Goal: Transaction & Acquisition: Book appointment/travel/reservation

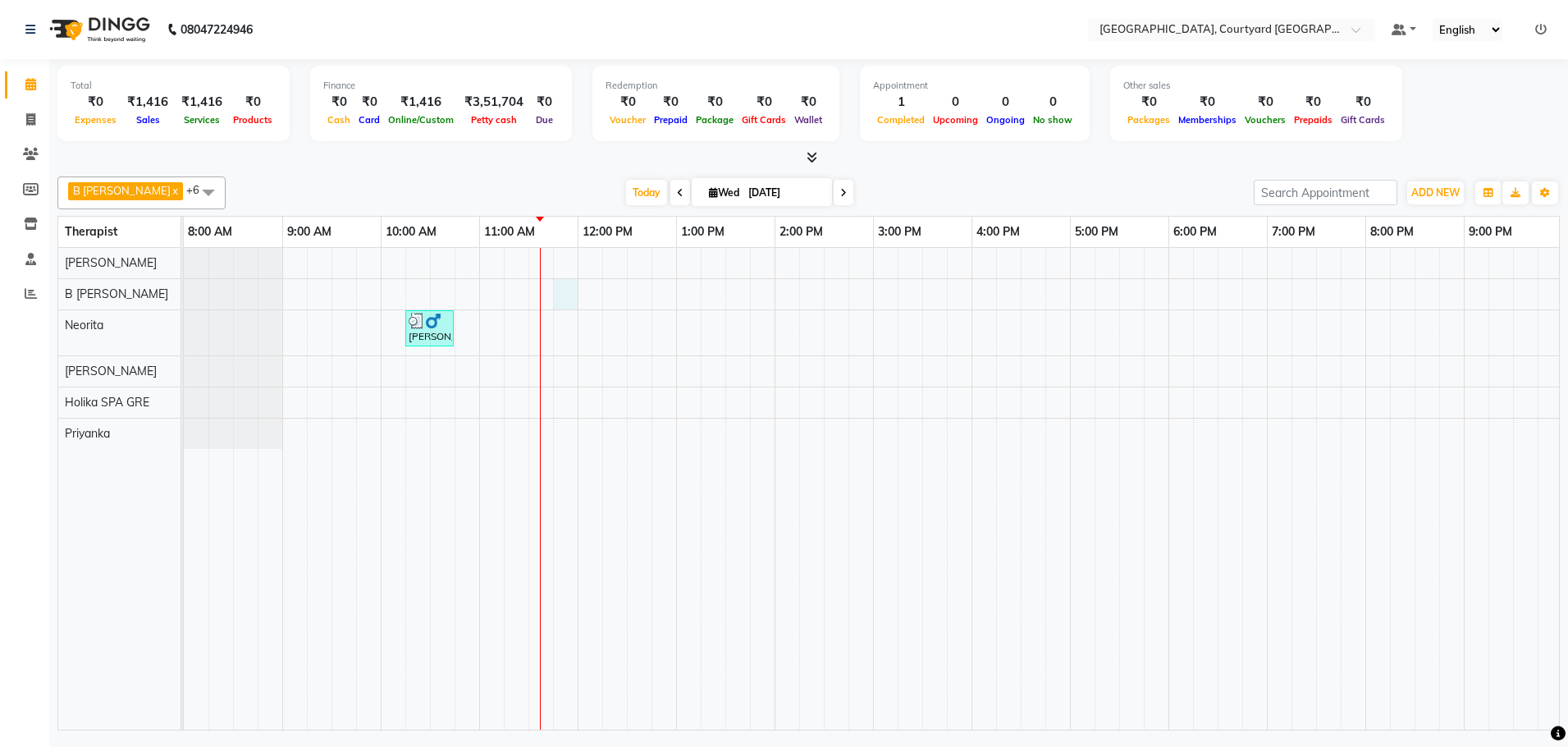
click at [556, 300] on div "[PERSON_NAME], TK01, 10:15 AM-10:45 AM, Chakra Head Massage 30 min" at bounding box center [972, 488] width 1575 height 482
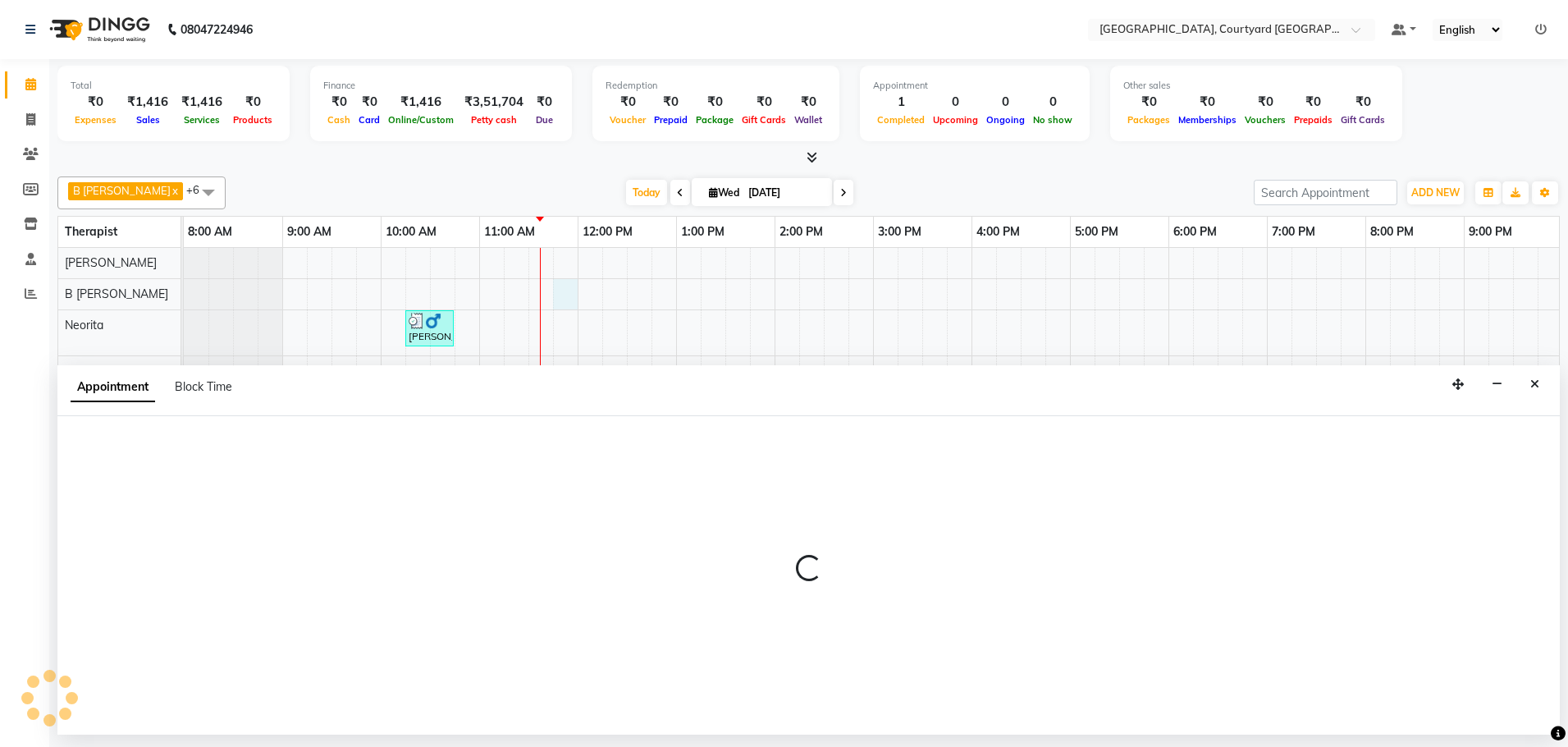
select select "70580"
select select "705"
select select "tentative"
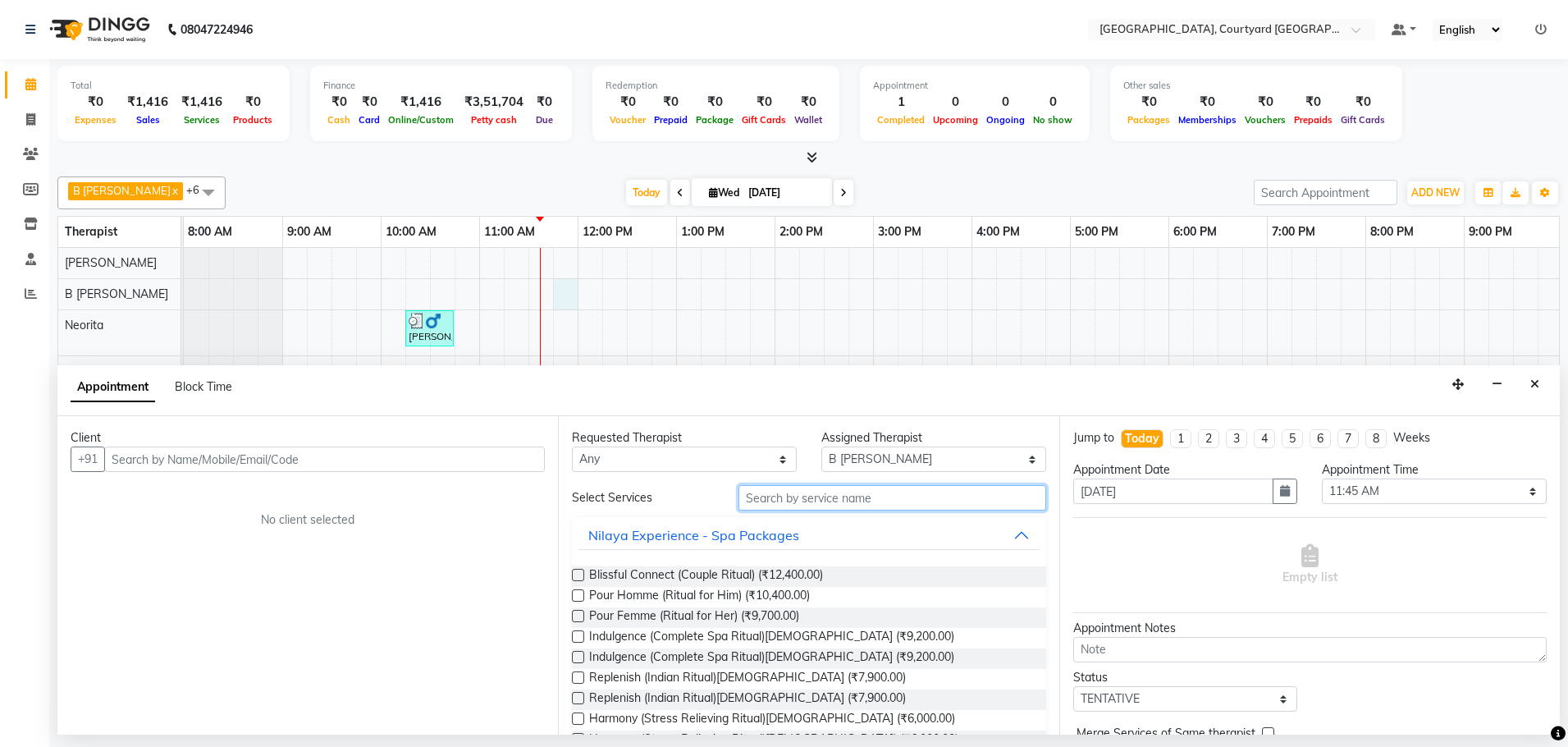
click at [826, 502] on input "text" at bounding box center [892, 497] width 308 height 26
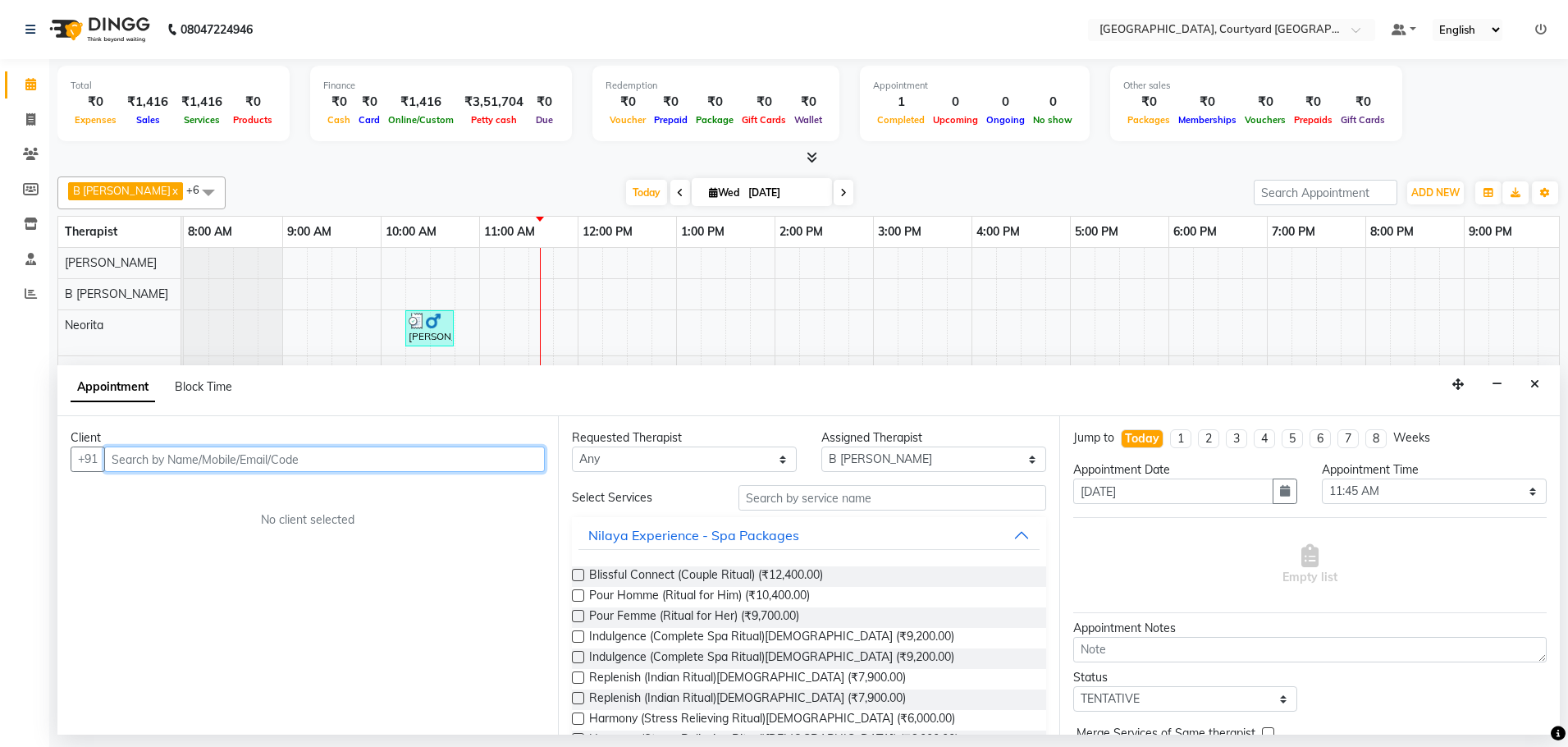
click at [127, 462] on input "text" at bounding box center [324, 459] width 441 height 26
type input "Sukhpreet"
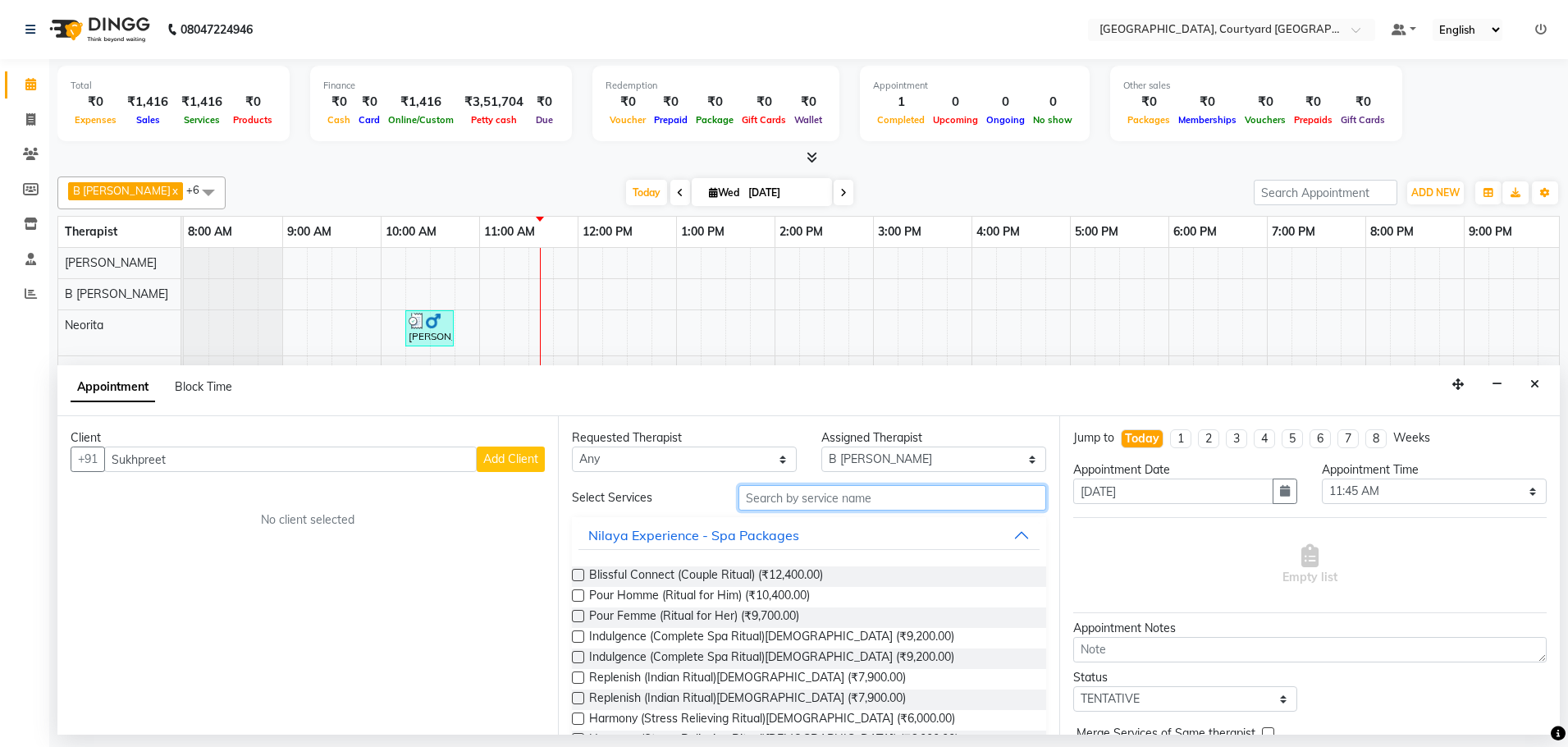
click at [785, 500] on input "text" at bounding box center [892, 497] width 308 height 26
type input "b"
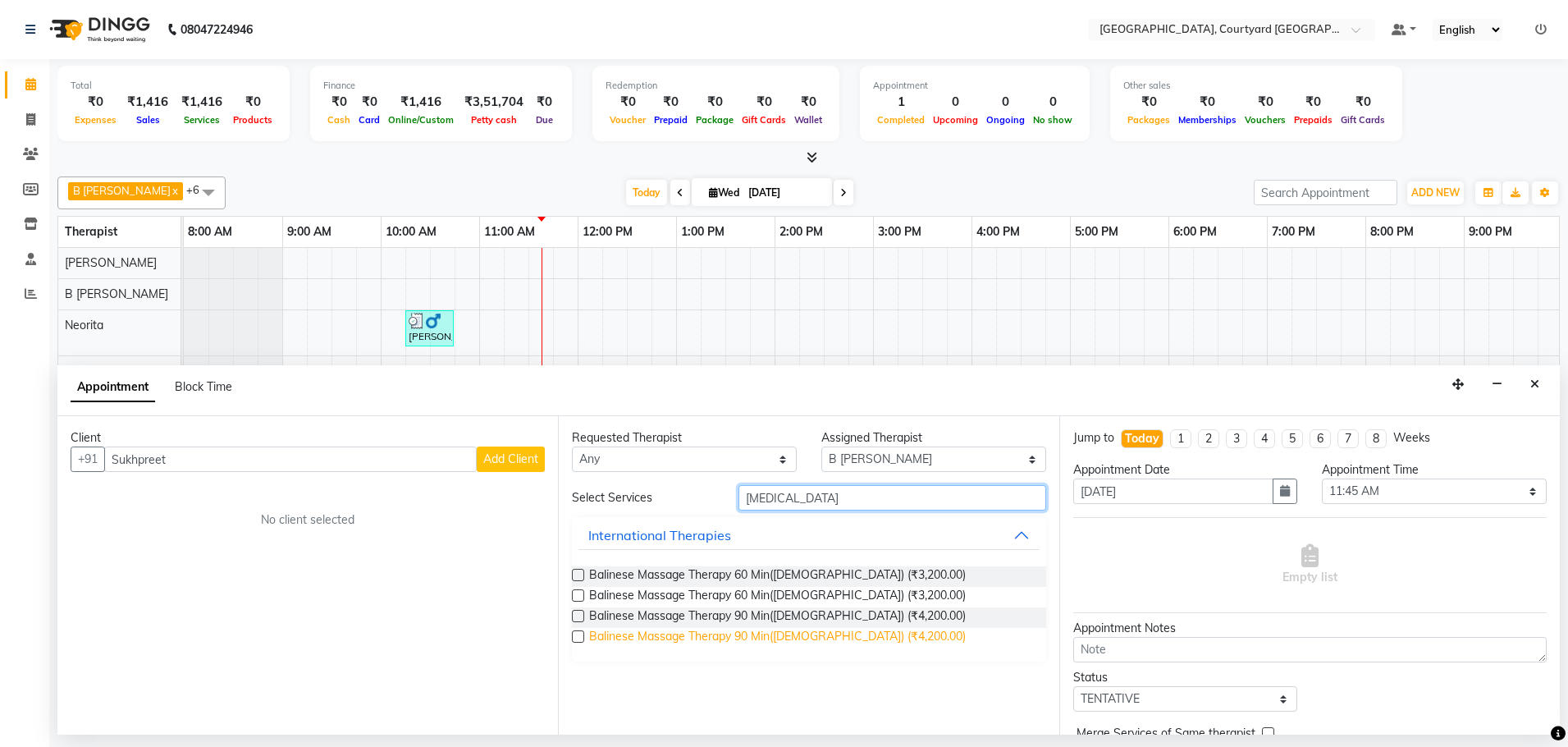
type input "[MEDICAL_DATA]"
click at [783, 634] on span "Balinese Massage Therapy 90 Min([DEMOGRAPHIC_DATA]) (₹4,200.00)" at bounding box center [778, 638] width 377 height 21
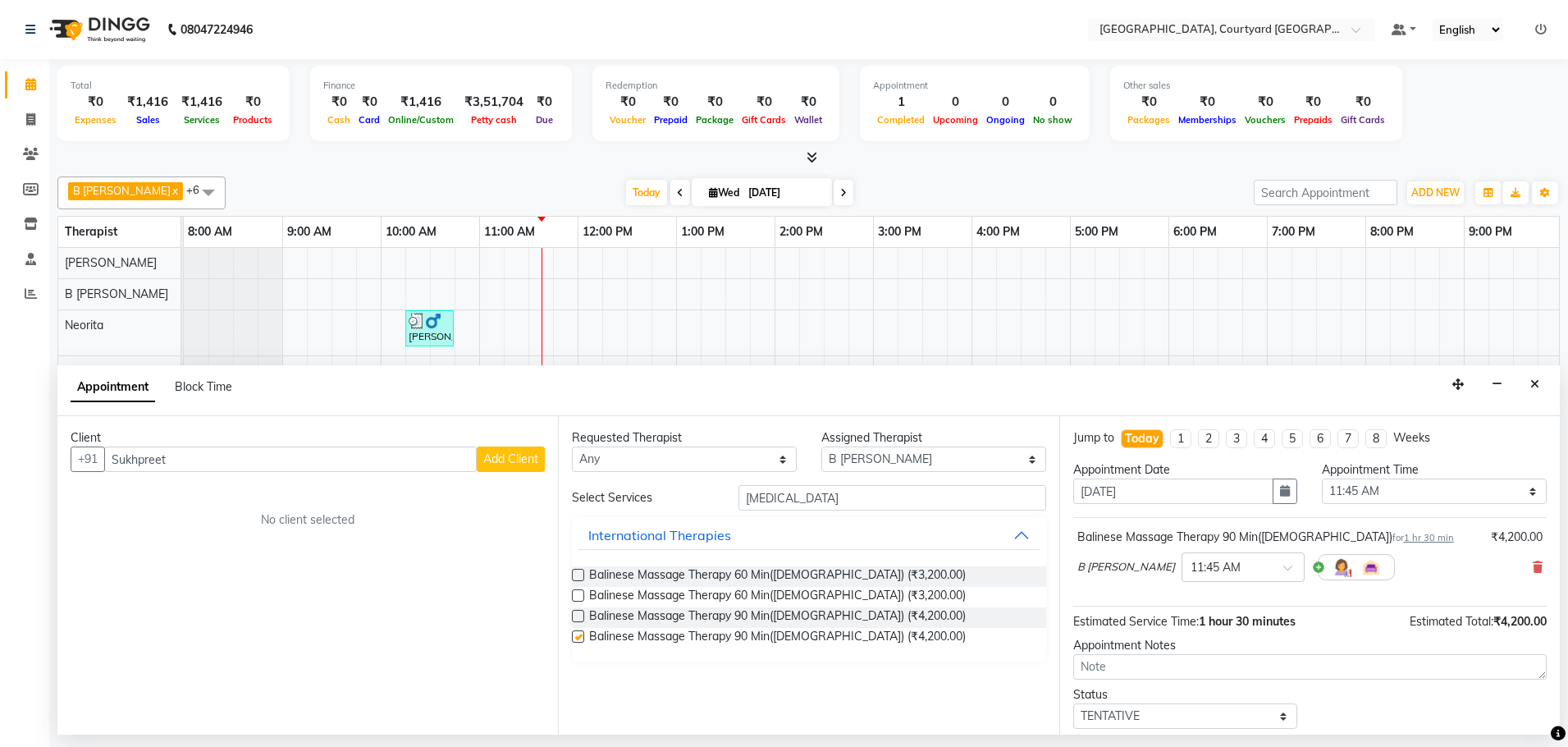
checkbox input "false"
click at [521, 455] on span "Add Client" at bounding box center [511, 459] width 55 height 15
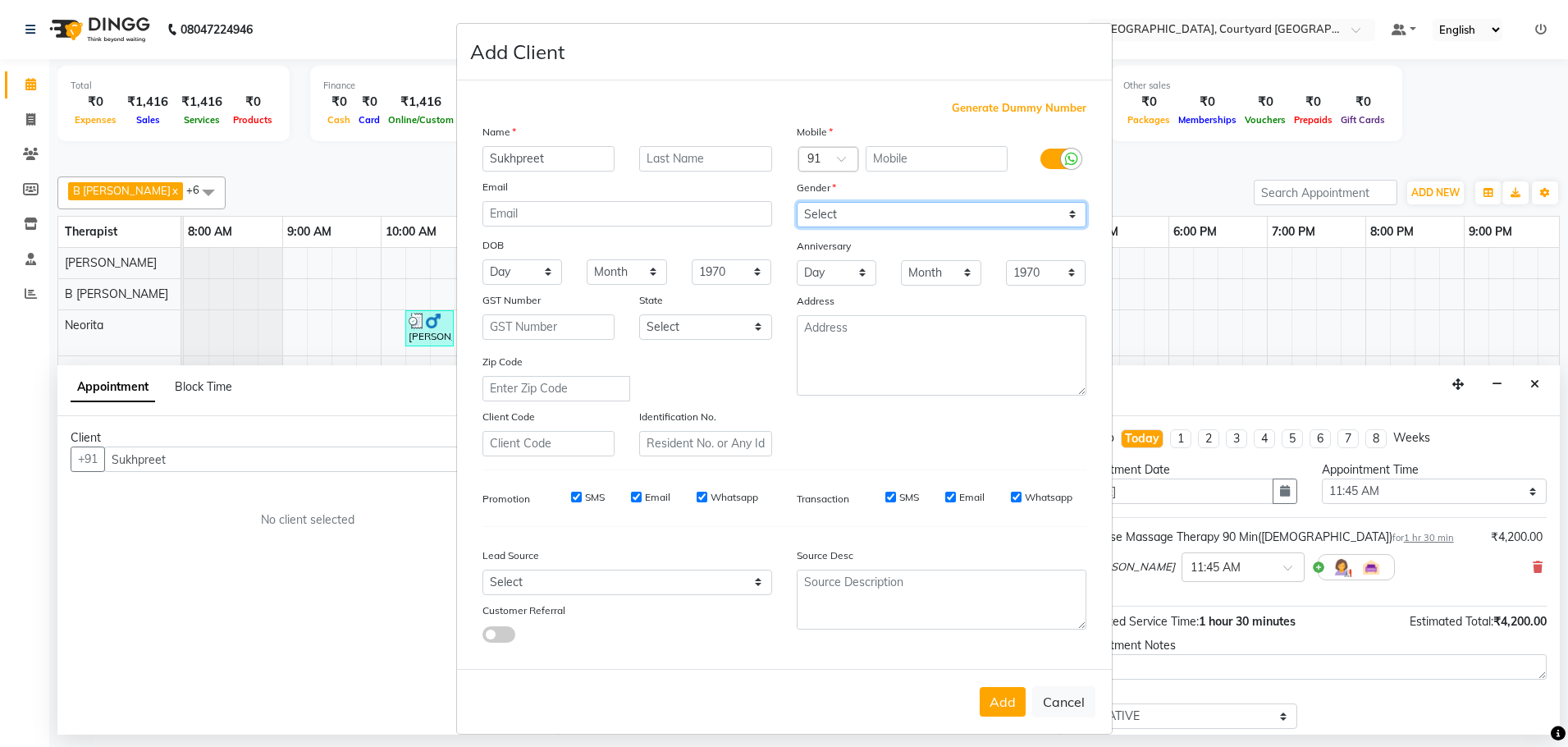
click at [814, 209] on select "Select [DEMOGRAPHIC_DATA] [DEMOGRAPHIC_DATA] Other Prefer Not To Say" at bounding box center [942, 215] width 290 height 26
select select "[DEMOGRAPHIC_DATA]"
click at [797, 202] on select "Select [DEMOGRAPHIC_DATA] [DEMOGRAPHIC_DATA] Other Prefer Not To Say" at bounding box center [942, 215] width 290 height 26
click at [867, 161] on input "text" at bounding box center [937, 159] width 142 height 26
type input "9909229000"
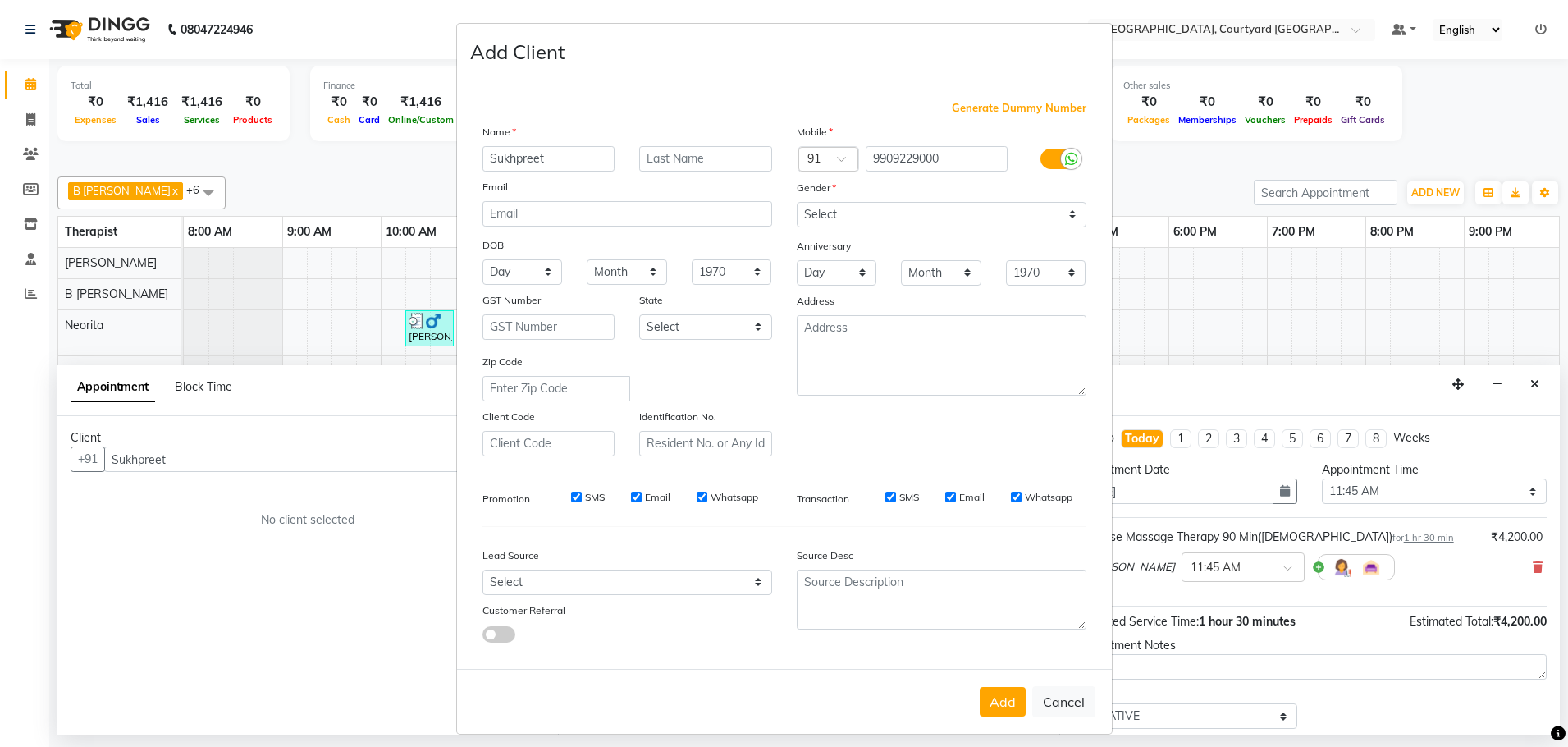
click at [1003, 701] on button "Add" at bounding box center [1003, 701] width 46 height 29
type input "99******00"
select select
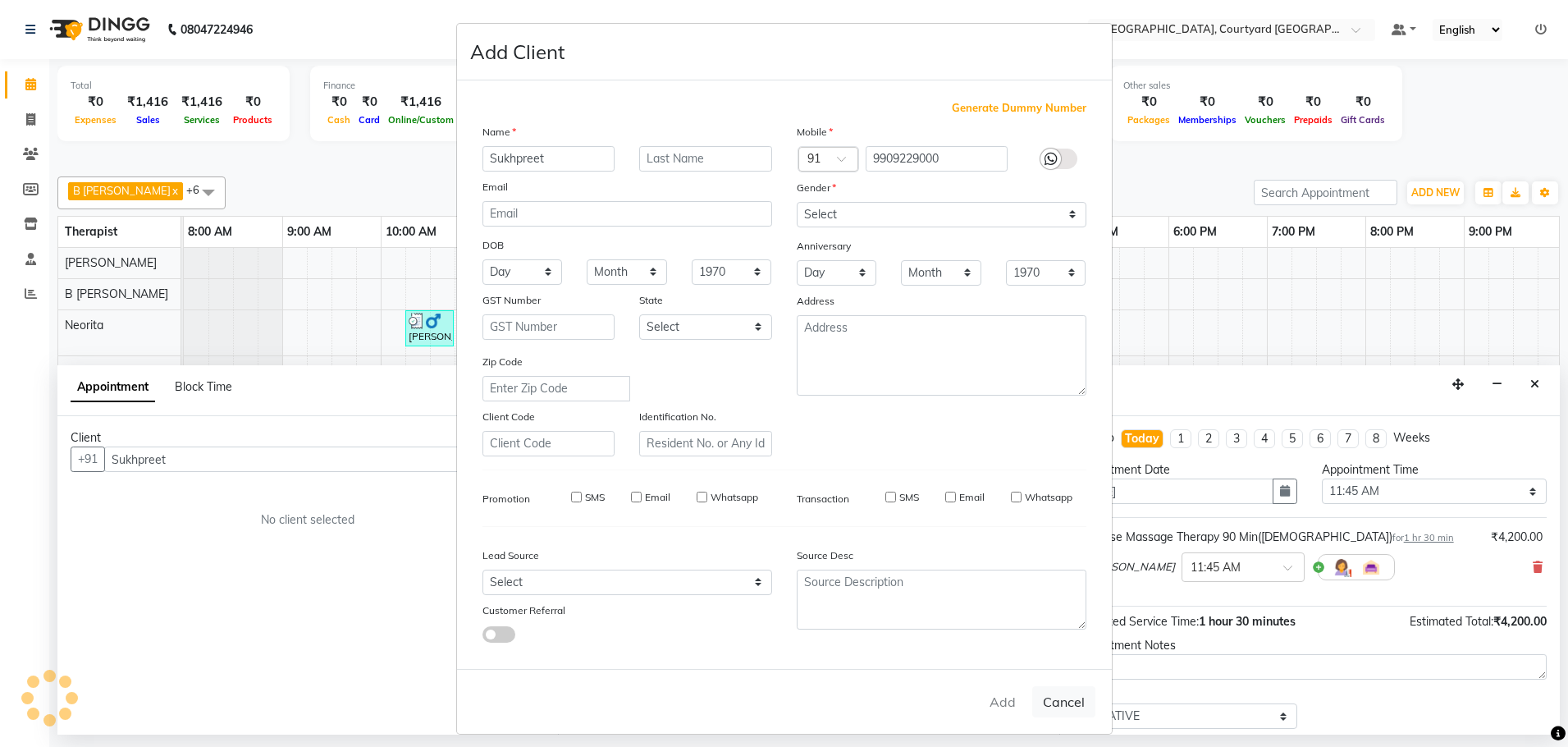
select select
checkbox input "false"
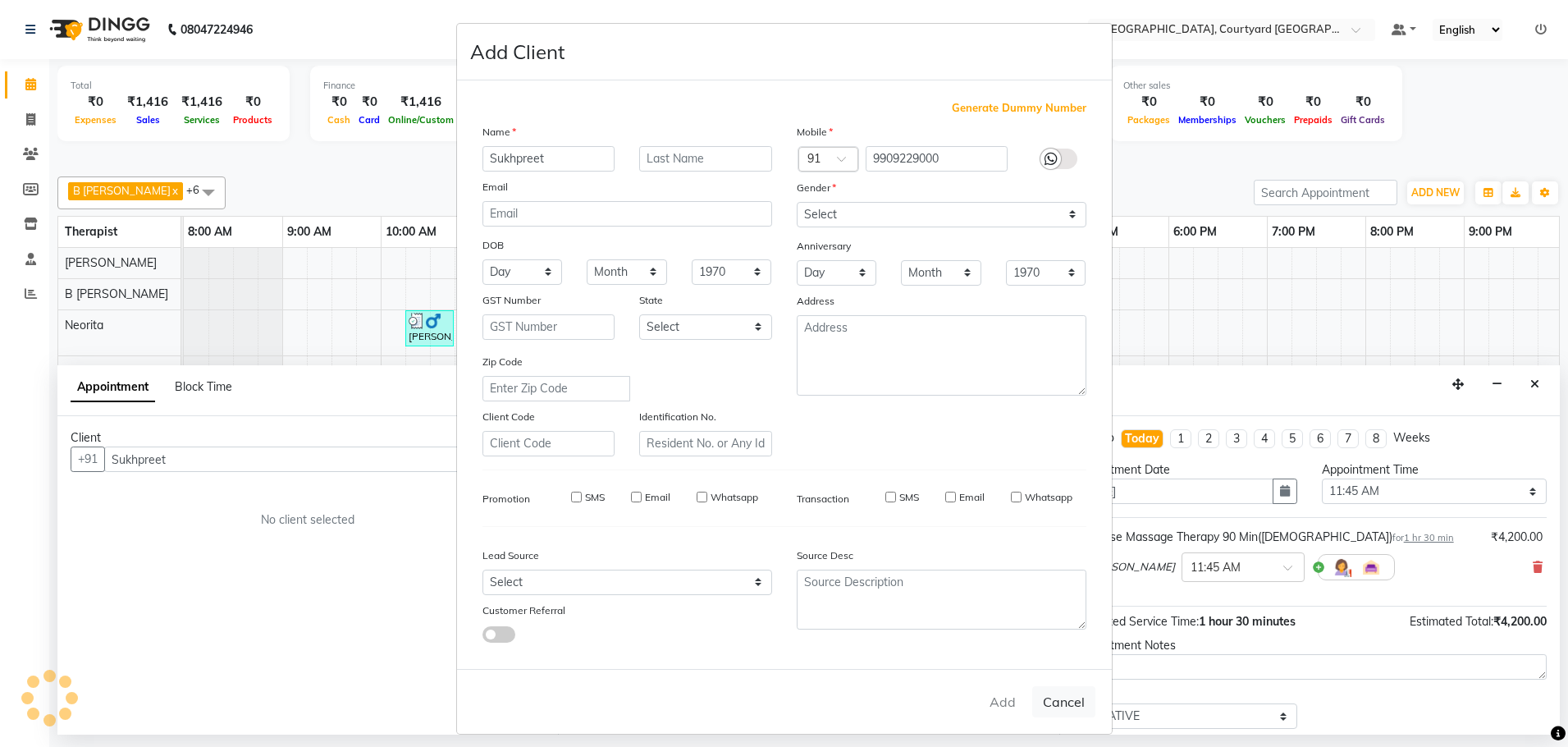
checkbox input "false"
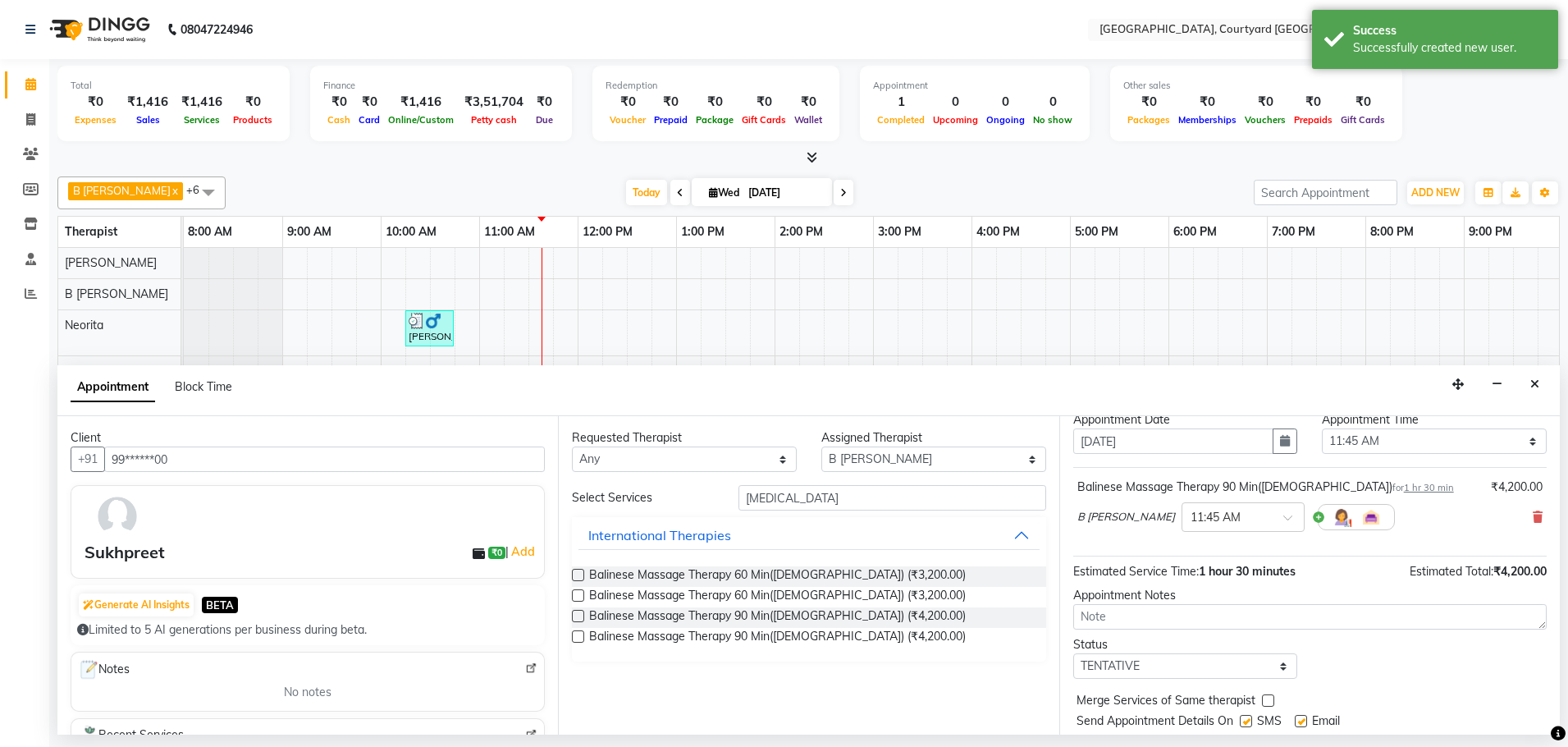
scroll to position [97, 0]
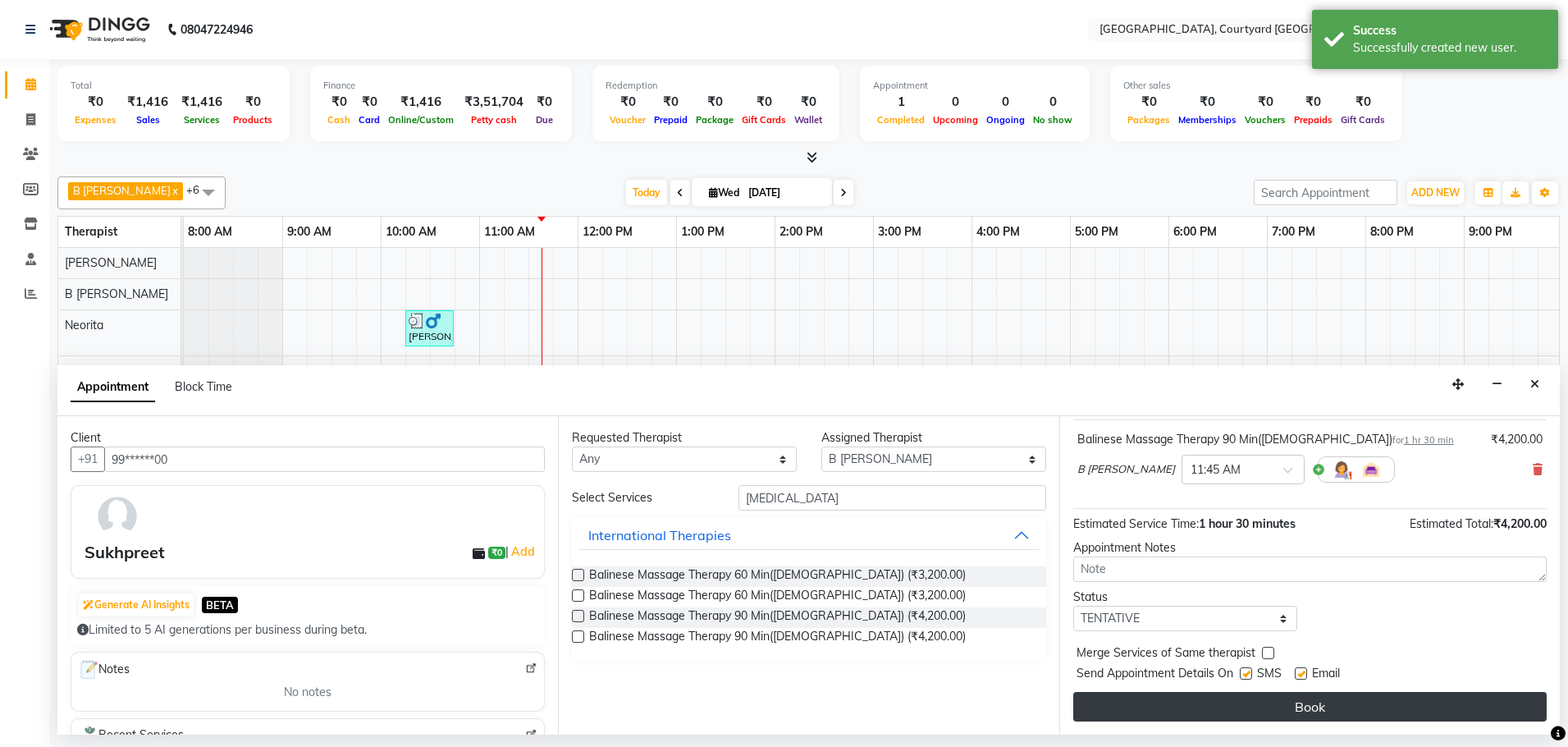
click at [1298, 701] on button "Book" at bounding box center [1309, 707] width 473 height 29
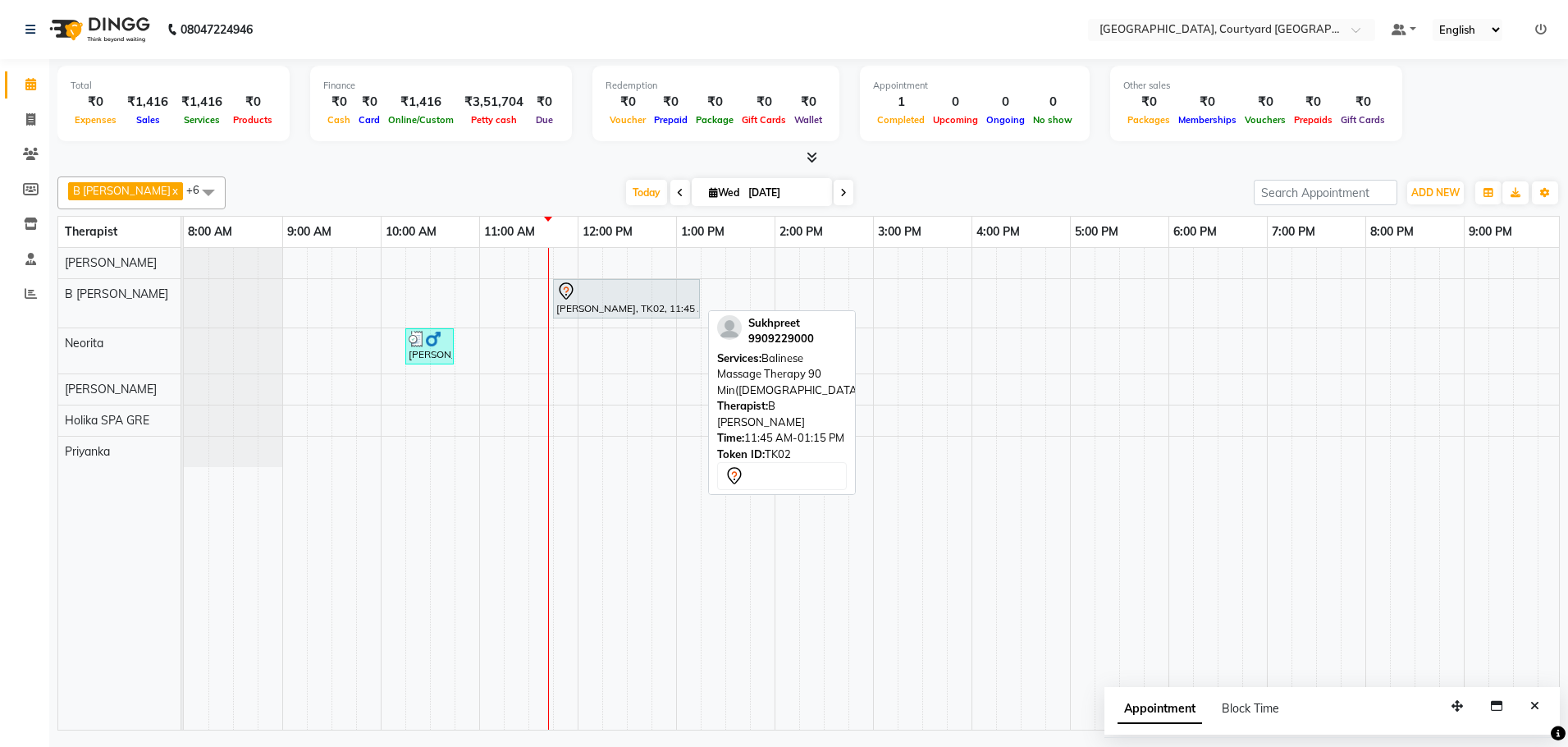
click at [611, 303] on div "[PERSON_NAME], TK02, 11:45 AM-01:15 PM, Balinese Massage Therapy 90 Min([DEMOGR…" at bounding box center [626, 299] width 144 height 35
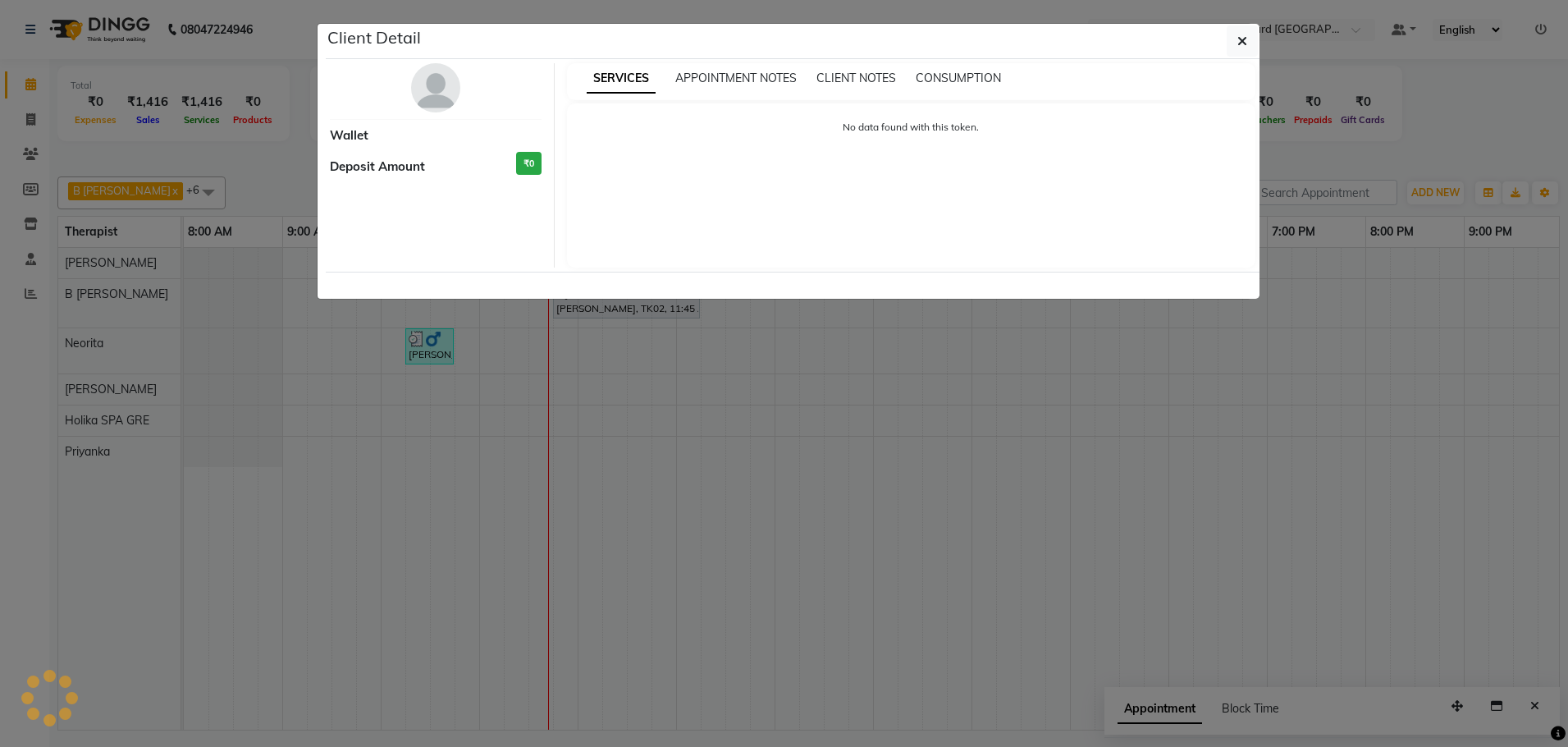
select select "7"
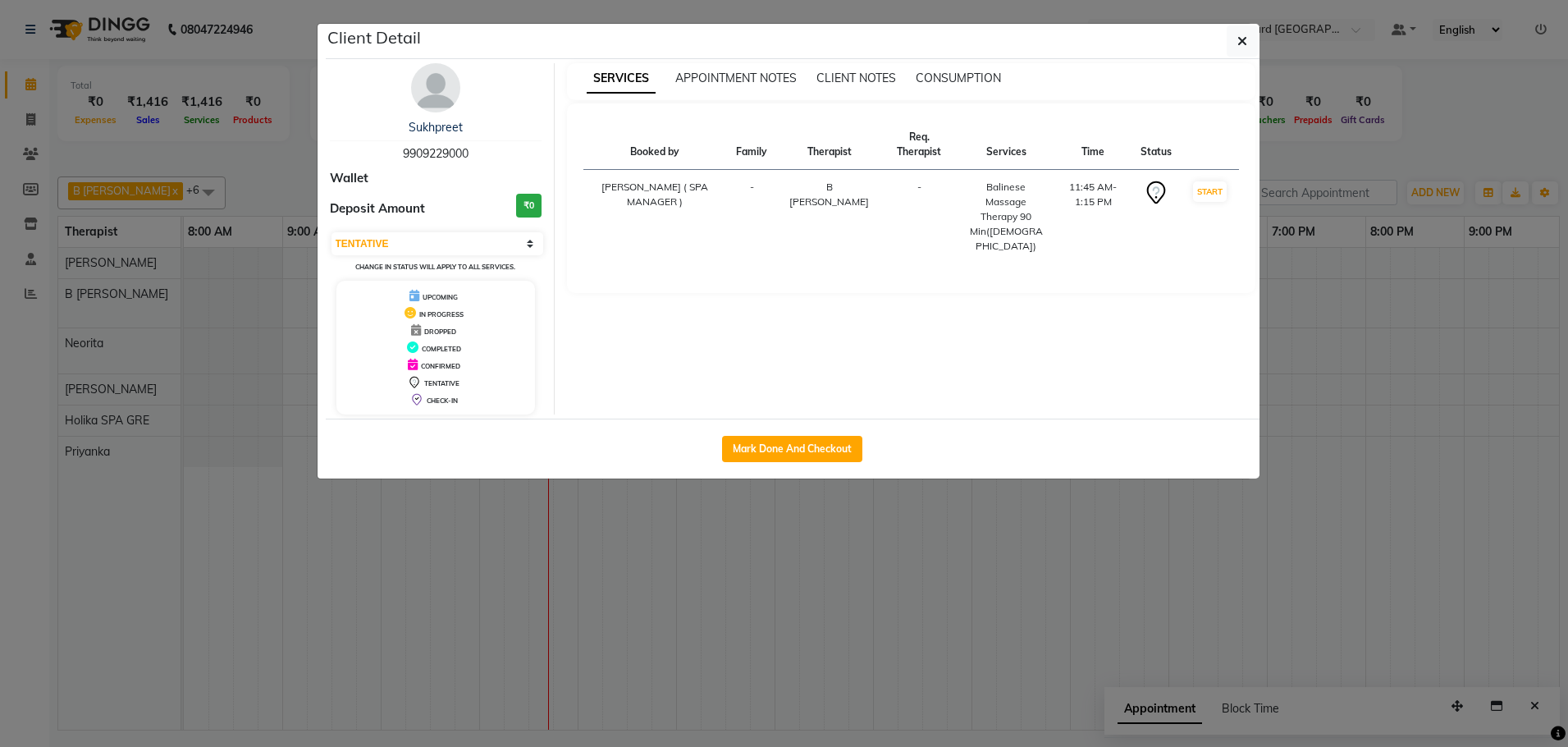
click at [191, 373] on ngb-modal-window "Client Detail [PERSON_NAME] 9909229000 Wallet Deposit Amount ₹0 Select IN SERVI…" at bounding box center [784, 374] width 1568 height 747
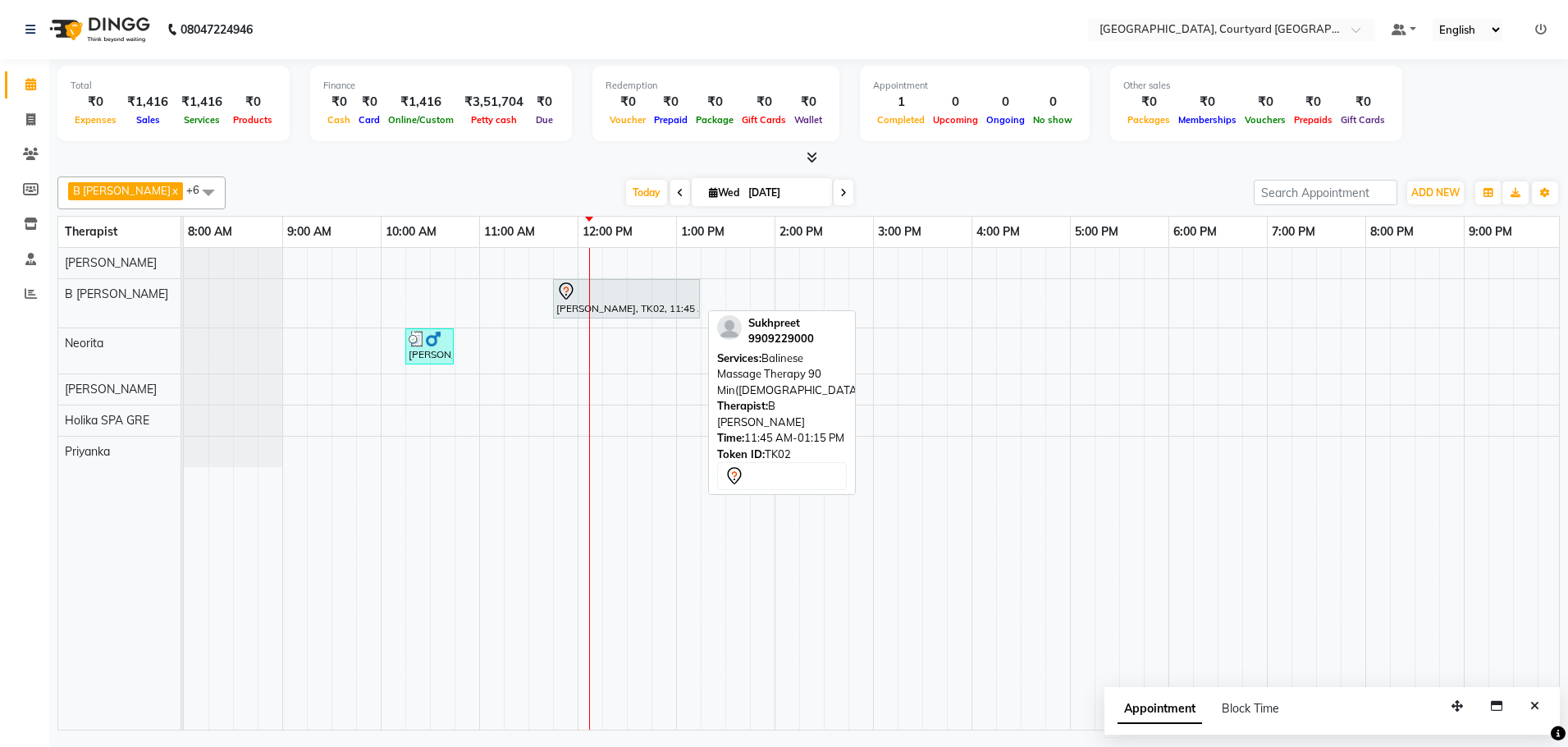
click at [610, 305] on div "[PERSON_NAME], TK02, 11:45 AM-01:15 PM, Balinese Massage Therapy 90 Min([DEMOGR…" at bounding box center [626, 299] width 144 height 35
select select "7"
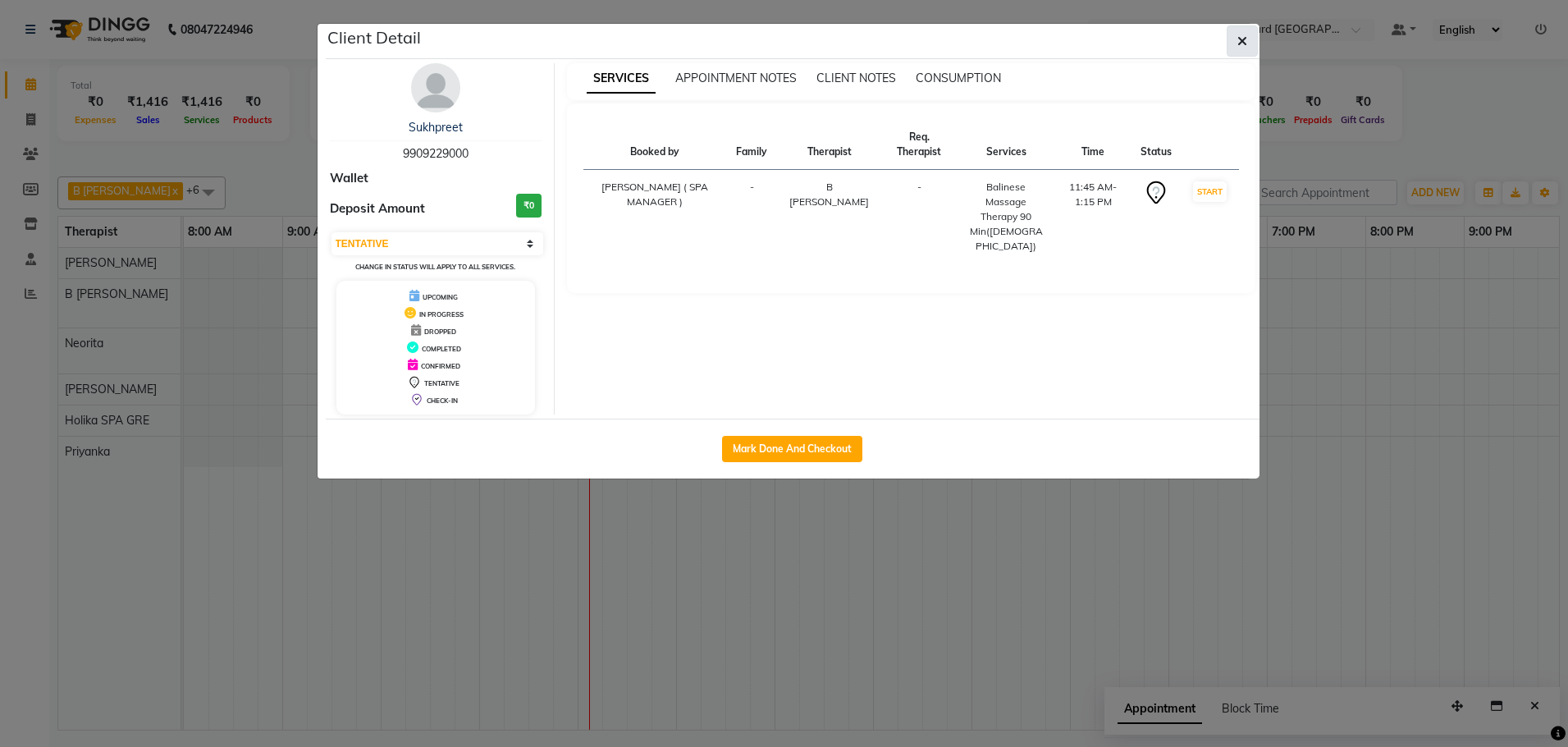
click at [1238, 41] on icon "button" at bounding box center [1242, 41] width 10 height 13
